Goal: Check status: Check status

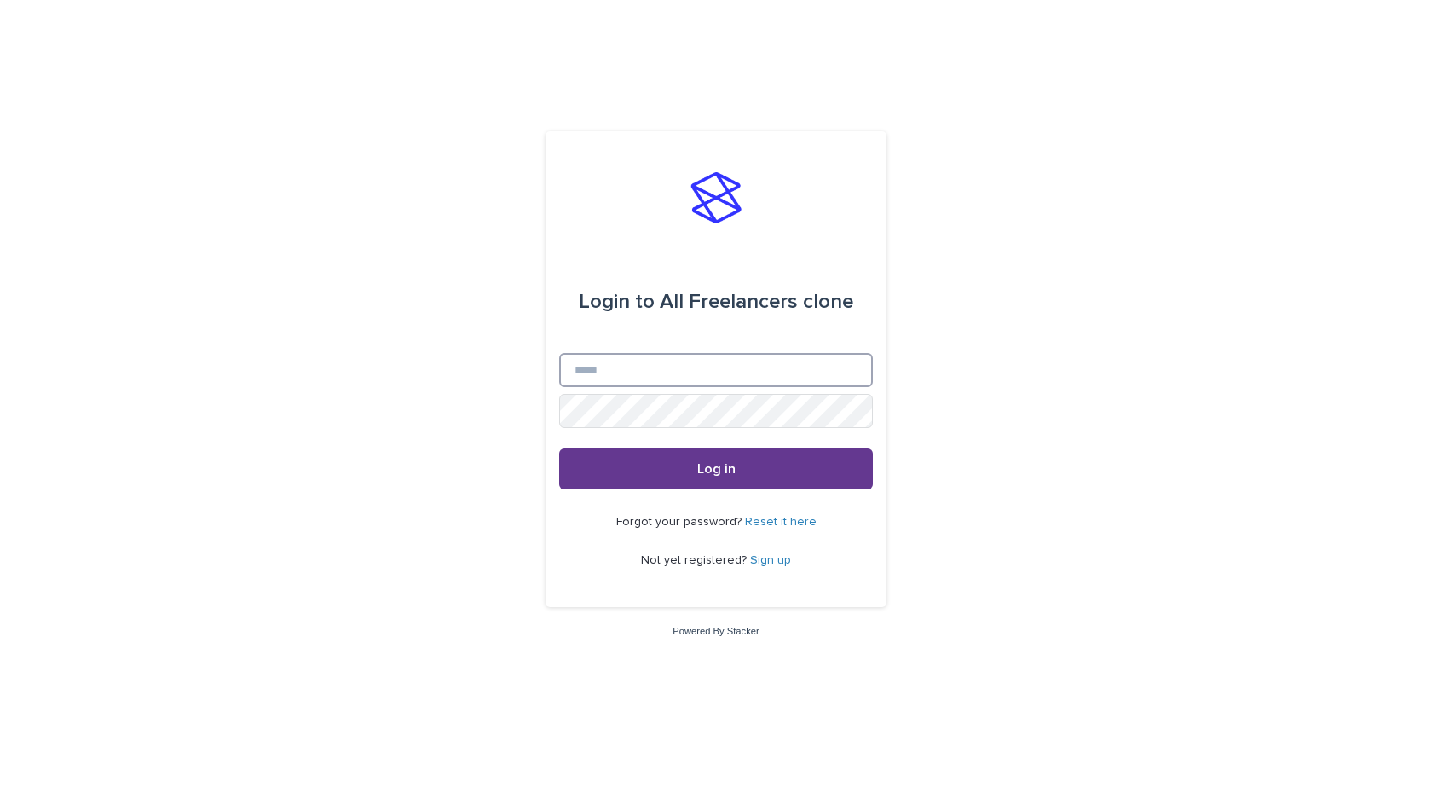
type input "**********"
click at [703, 459] on button "Log in" at bounding box center [716, 468] width 314 height 41
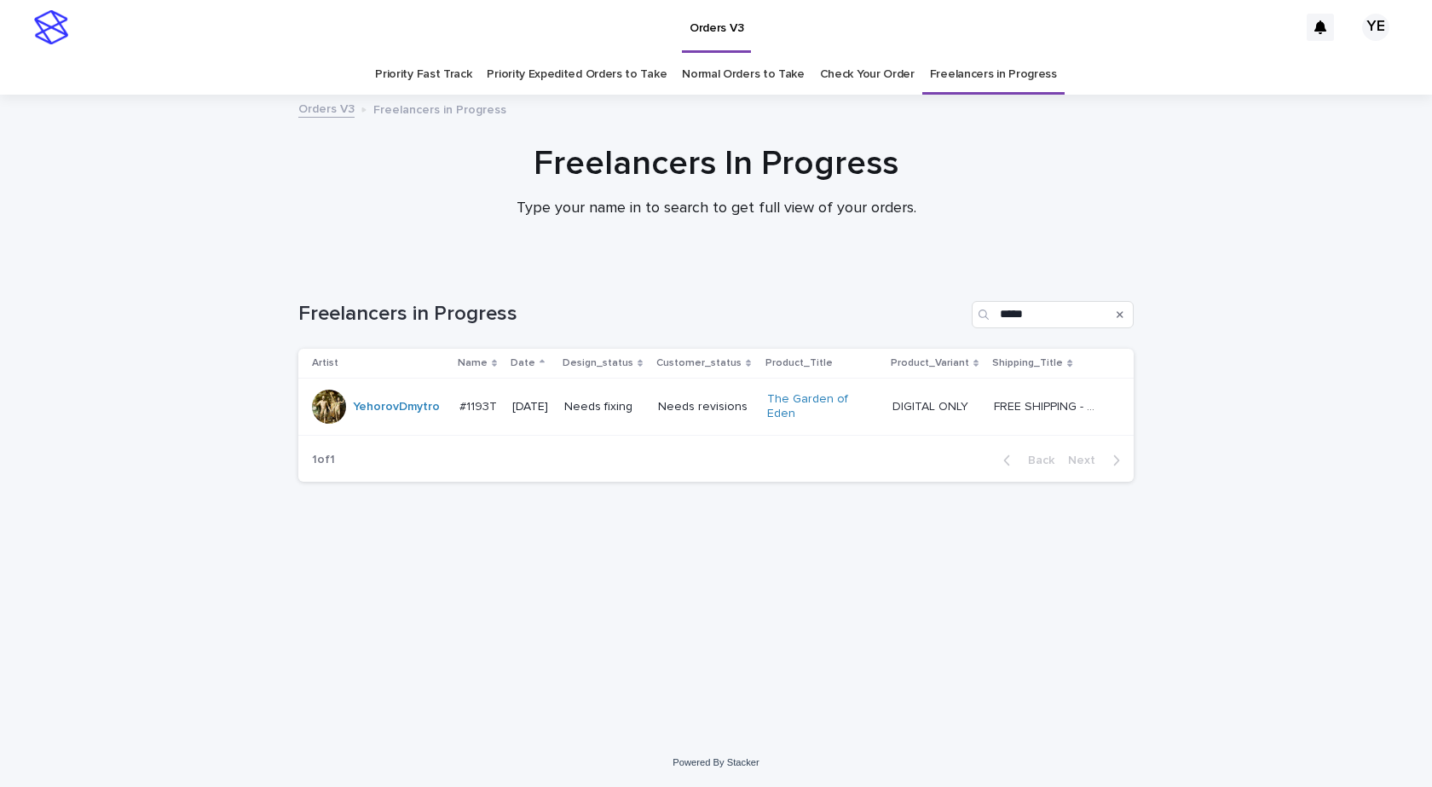
click at [563, 621] on div "Loading... Saving… Loading... Saving… Freelancers in Progress ***** Artist Name…" at bounding box center [716, 481] width 853 height 429
